Goal: Information Seeking & Learning: Learn about a topic

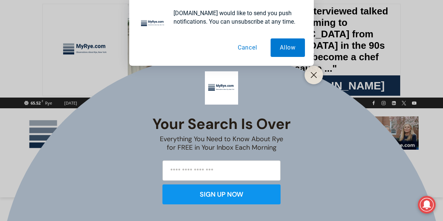
click at [282, 7] on div "[DOMAIN_NAME] would like to send you push notifications. You can unsubscribe at…" at bounding box center [221, 33] width 185 height 66
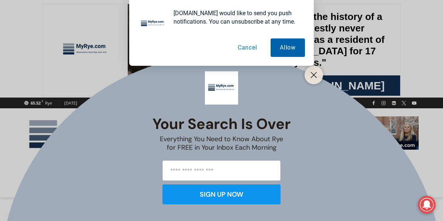
click at [281, 47] on button "Allow" at bounding box center [288, 47] width 34 height 18
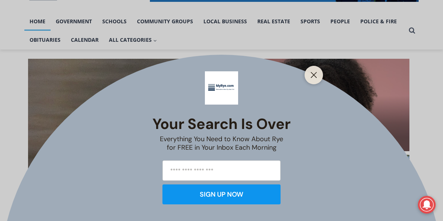
scroll to position [296, 0]
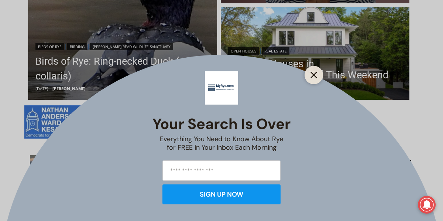
click at [315, 79] on button "Close" at bounding box center [314, 75] width 10 height 10
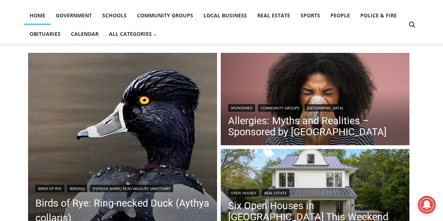
scroll to position [111, 0]
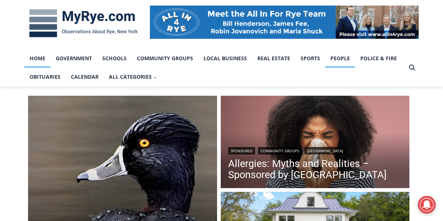
click at [330, 59] on link "People" at bounding box center [341, 58] width 30 height 18
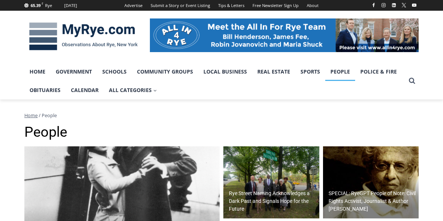
drag, startPoint x: 307, startPoint y: 47, endPoint x: 264, endPoint y: 54, distance: 44.1
click at [307, 47] on div at bounding box center [284, 37] width 269 height 52
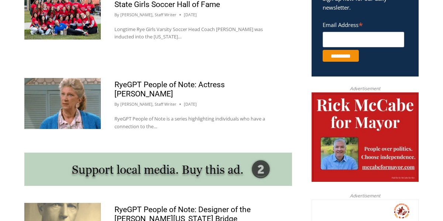
scroll to position [414, 0]
